Goal: Task Accomplishment & Management: Use online tool/utility

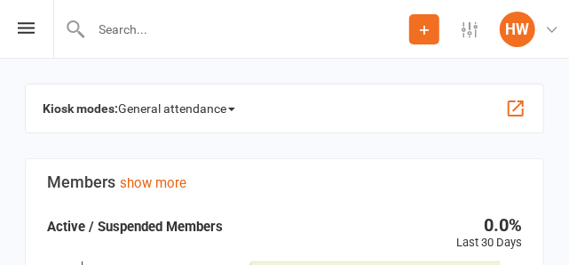
click at [522, 115] on button "button" at bounding box center [515, 108] width 21 height 21
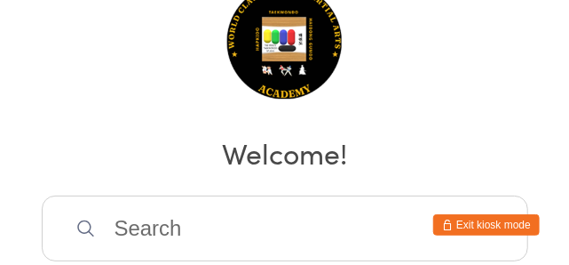
scroll to position [74, 0]
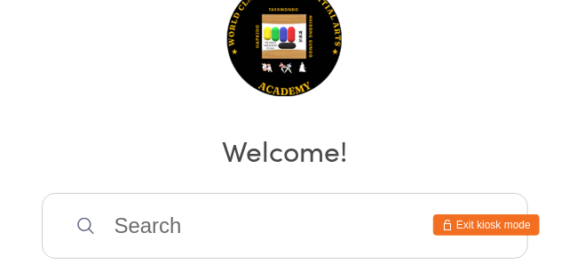
scroll to position [83, 0]
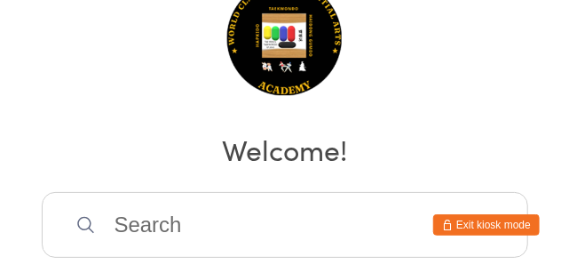
click at [168, 216] on input "search" at bounding box center [285, 225] width 487 height 66
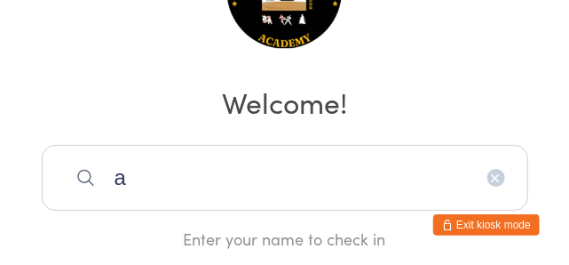
scroll to position [130, 0]
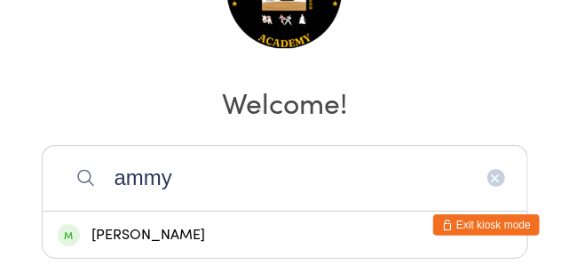
type input "ammy"
click at [118, 227] on div "[PERSON_NAME]" at bounding box center [285, 235] width 455 height 24
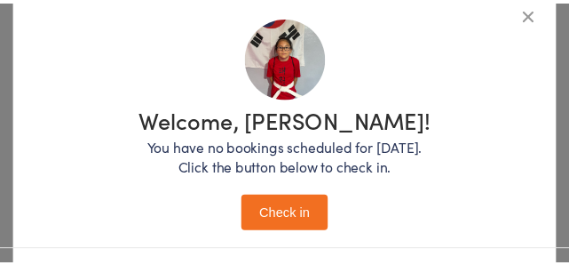
scroll to position [229, 0]
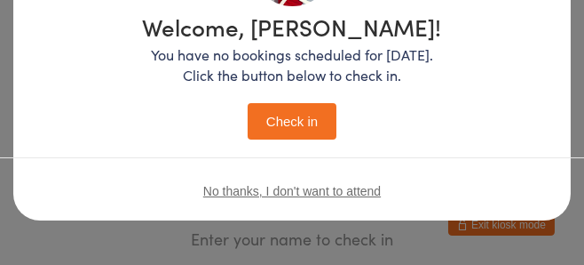
click at [264, 107] on button "Check in" at bounding box center [292, 121] width 89 height 36
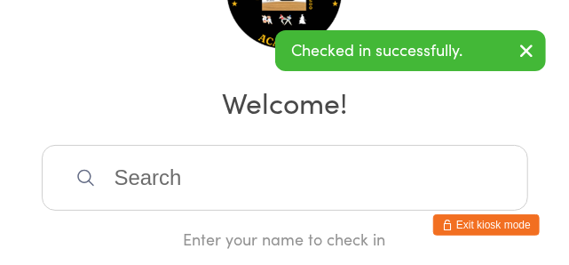
click at [338, 183] on input "search" at bounding box center [285, 178] width 487 height 66
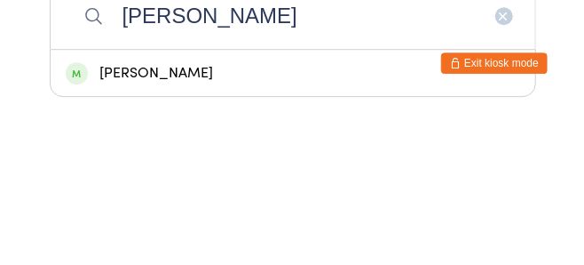
scroll to position [130, 0]
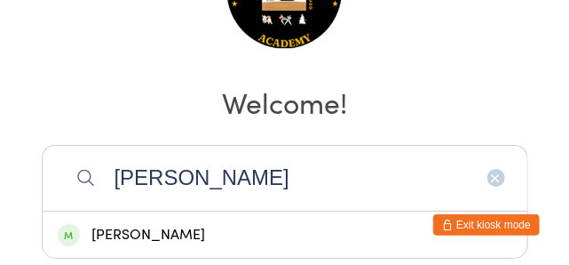
type input "Abraham"
click at [309, 223] on div "[PERSON_NAME]" at bounding box center [285, 235] width 455 height 24
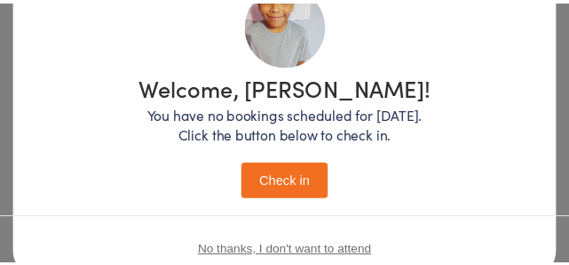
scroll to position [155, 0]
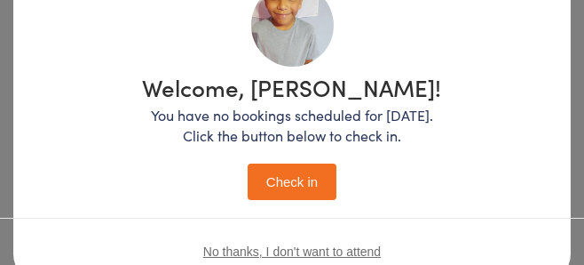
click at [290, 189] on button "Check in" at bounding box center [292, 181] width 89 height 36
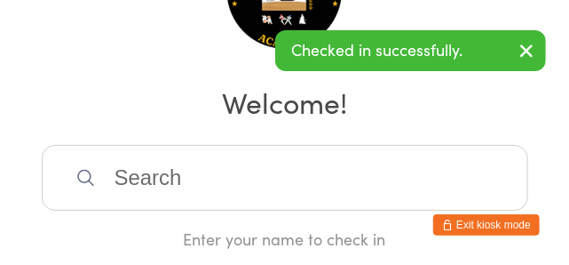
click at [149, 165] on input "search" at bounding box center [285, 178] width 487 height 66
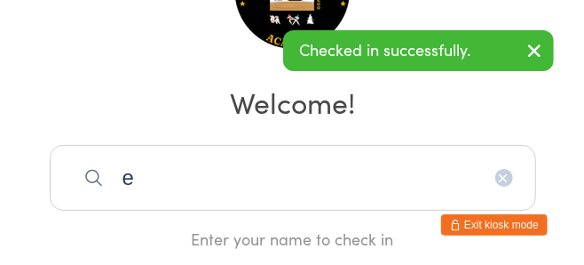
scroll to position [130, 0]
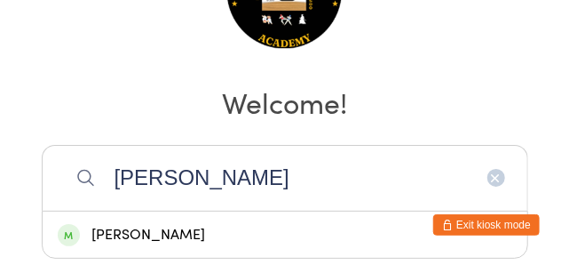
type input "Eduardo"
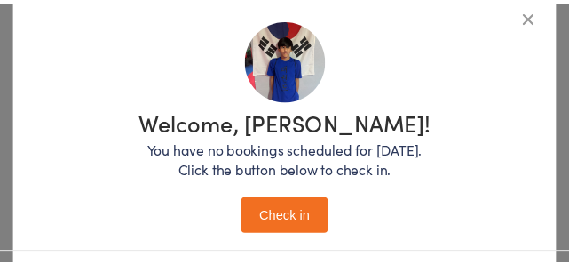
scroll to position [123, 0]
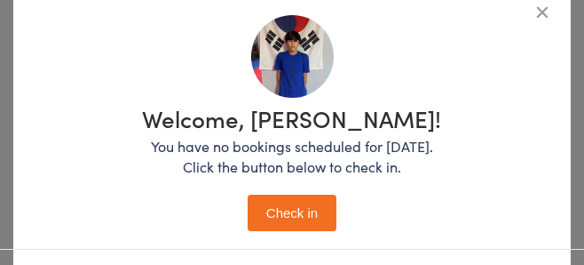
click at [296, 216] on button "Check in" at bounding box center [292, 212] width 89 height 36
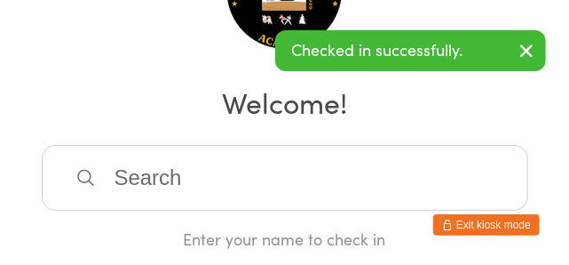
click at [377, 181] on input "search" at bounding box center [285, 178] width 487 height 66
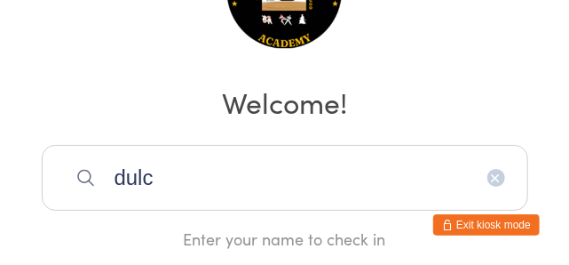
type input "dulce"
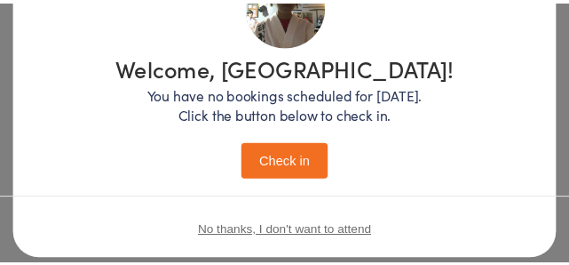
scroll to position [183, 0]
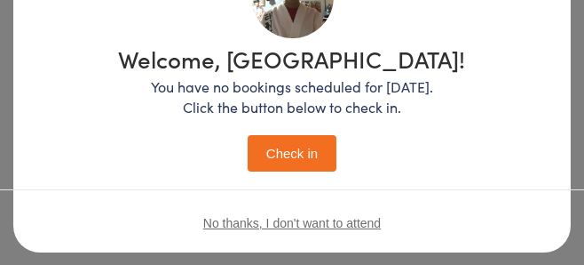
click at [316, 139] on button "Check in" at bounding box center [292, 153] width 89 height 36
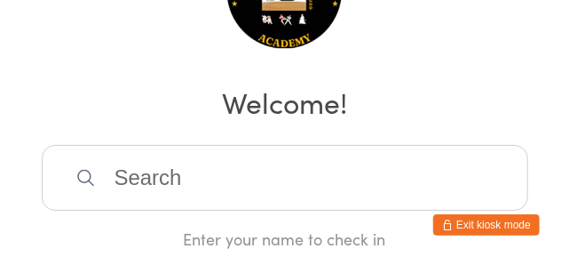
click at [229, 163] on input "search" at bounding box center [285, 178] width 487 height 66
type input "Diegp"
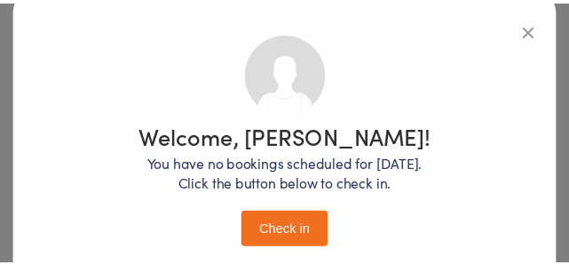
scroll to position [132, 0]
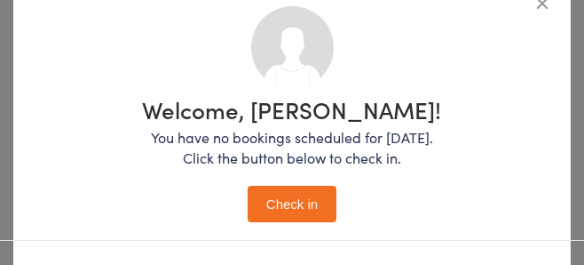
click at [303, 204] on button "Check in" at bounding box center [292, 204] width 89 height 36
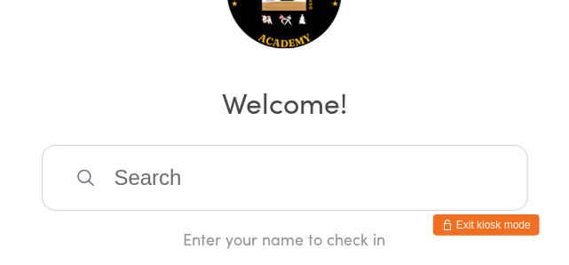
click at [93, 175] on icon at bounding box center [85, 177] width 20 height 20
click at [186, 178] on input "search" at bounding box center [285, 178] width 487 height 66
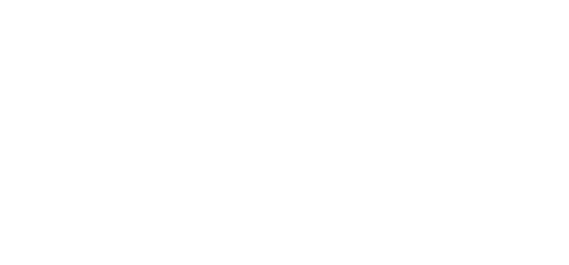
scroll to position [166, 0]
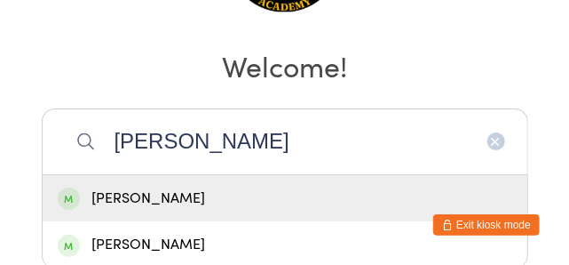
type input "maricela ortizp"
click at [167, 196] on div "[PERSON_NAME]" at bounding box center [285, 198] width 455 height 24
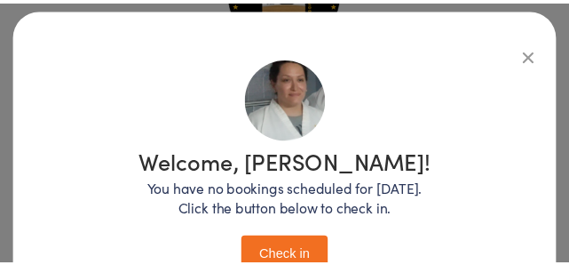
scroll to position [120, 0]
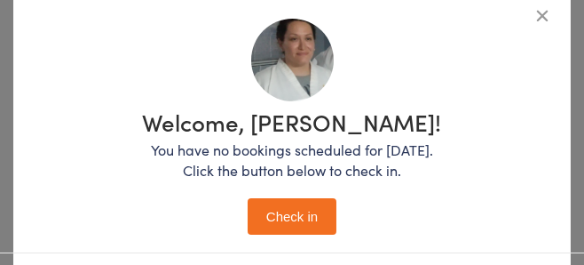
click at [294, 218] on button "Check in" at bounding box center [292, 216] width 89 height 36
